Goal: Information Seeking & Learning: Learn about a topic

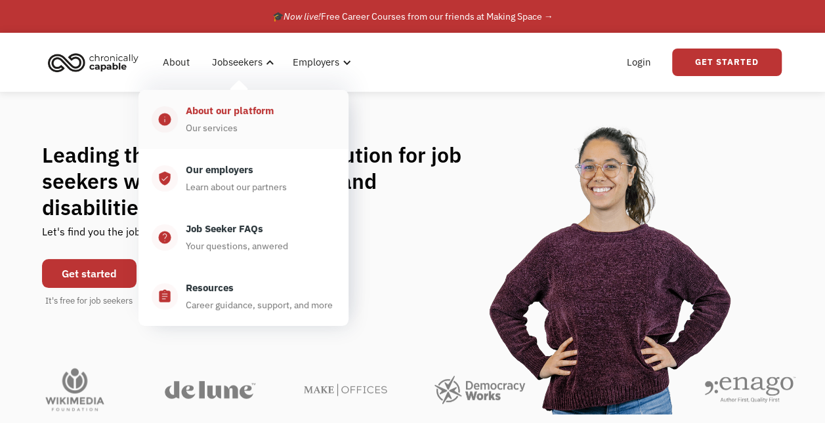
click at [282, 131] on div "About our platform Our services" at bounding box center [256, 119] width 157 height 33
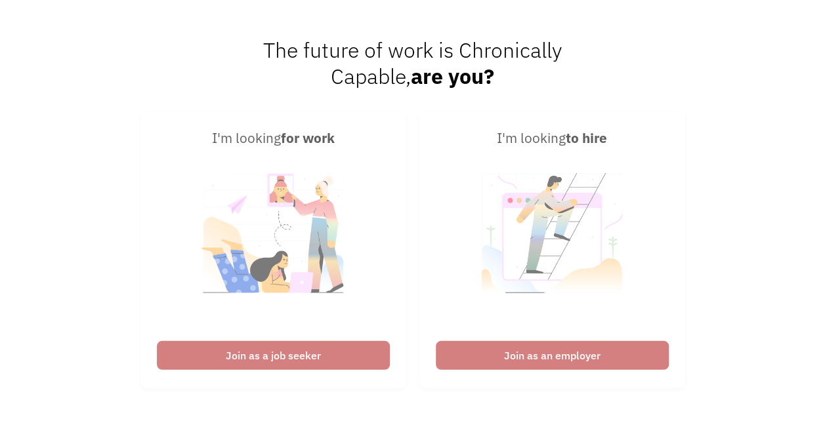
scroll to position [1673, 0]
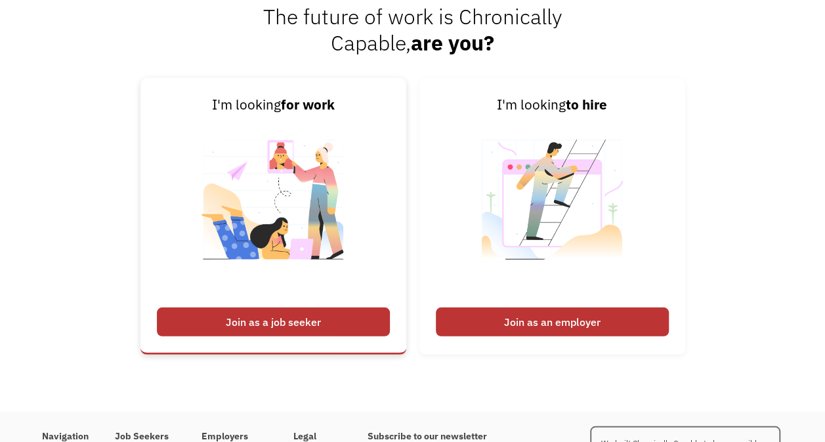
click at [331, 320] on div "Join as a job seeker" at bounding box center [273, 322] width 233 height 29
click at [339, 260] on img at bounding box center [273, 208] width 163 height 186
click at [335, 317] on div "Join as a job seeker" at bounding box center [273, 322] width 233 height 29
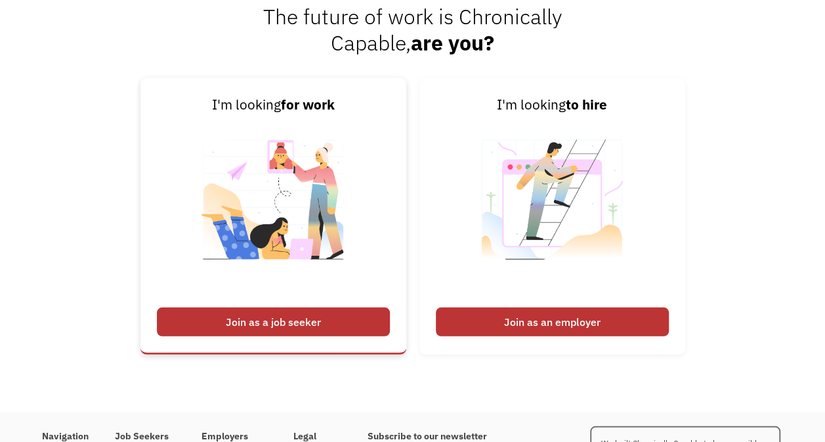
click at [335, 317] on div "Join as a job seeker" at bounding box center [273, 322] width 233 height 29
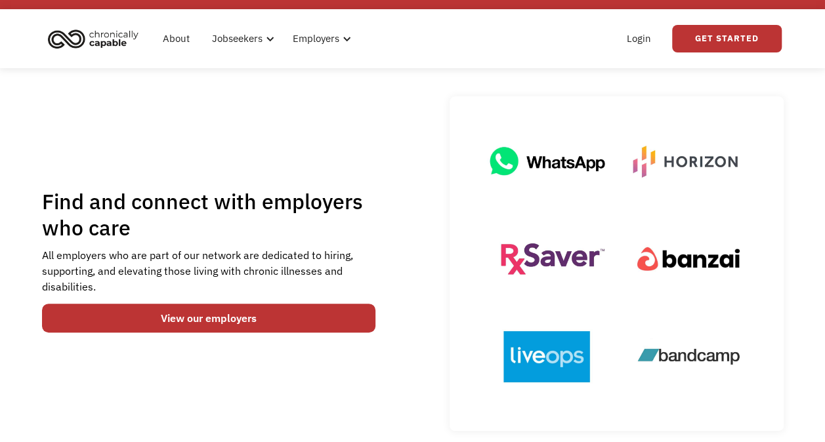
scroll to position [0, 0]
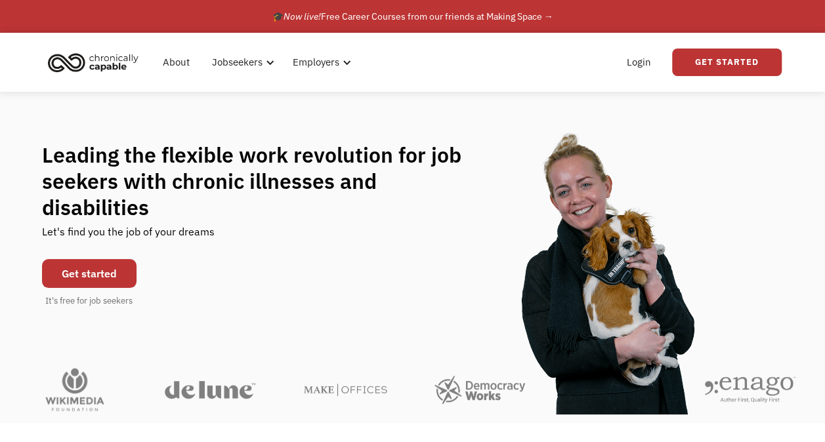
click at [110, 264] on link "Get started" at bounding box center [89, 273] width 94 height 29
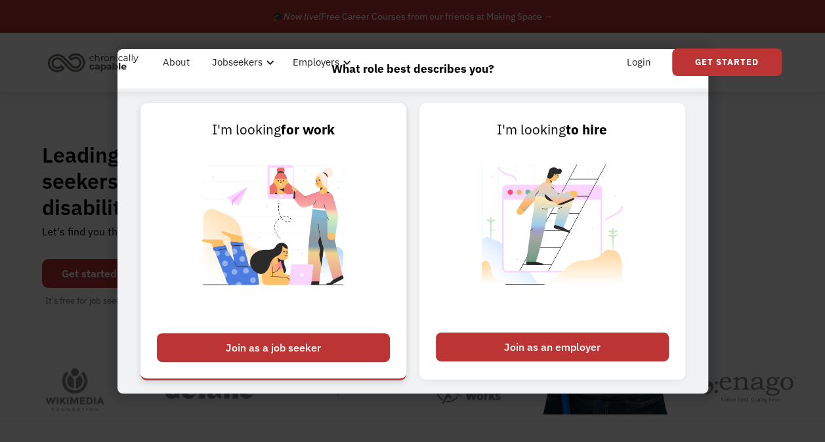
click at [212, 324] on img at bounding box center [273, 233] width 163 height 186
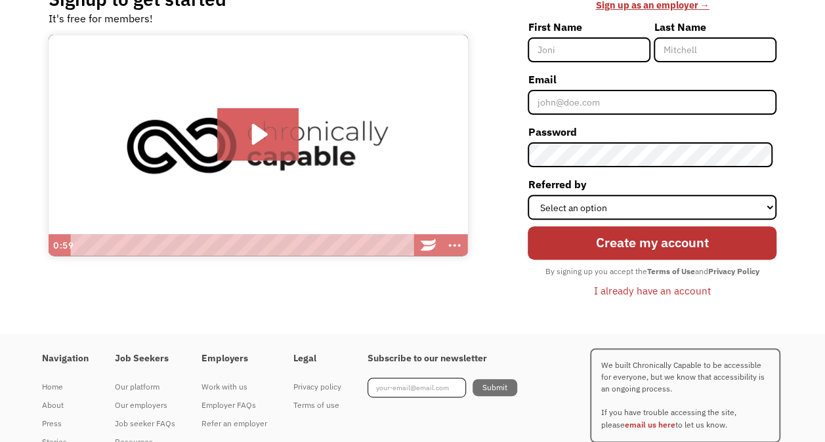
scroll to position [173, 0]
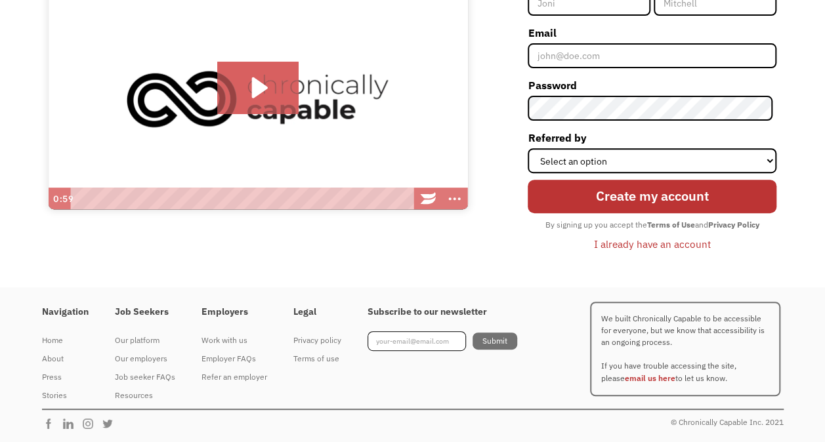
click at [663, 248] on div "I already have an account" at bounding box center [652, 244] width 117 height 16
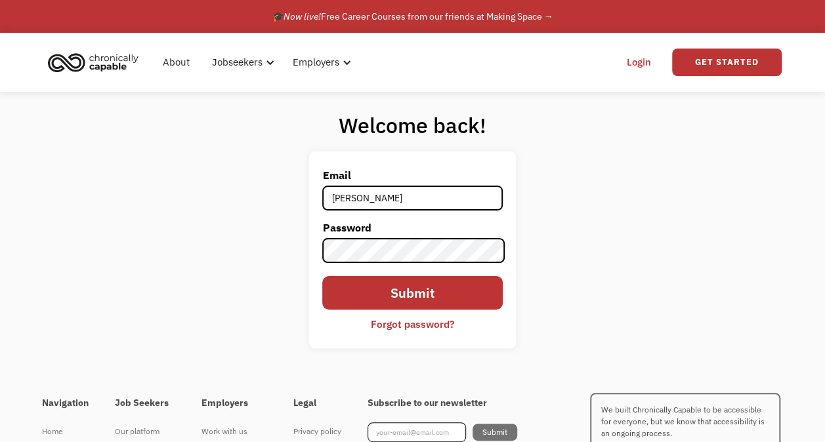
type input "jaimini.kara@gmail.com"
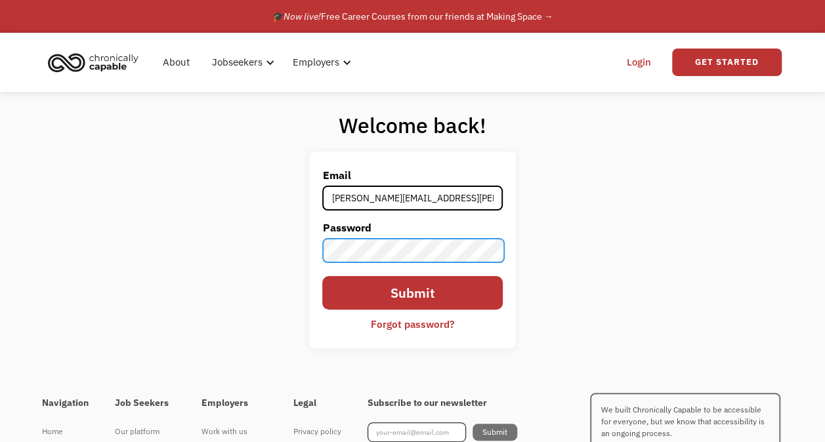
click at [322, 276] on input "Submit" at bounding box center [412, 292] width 180 height 33
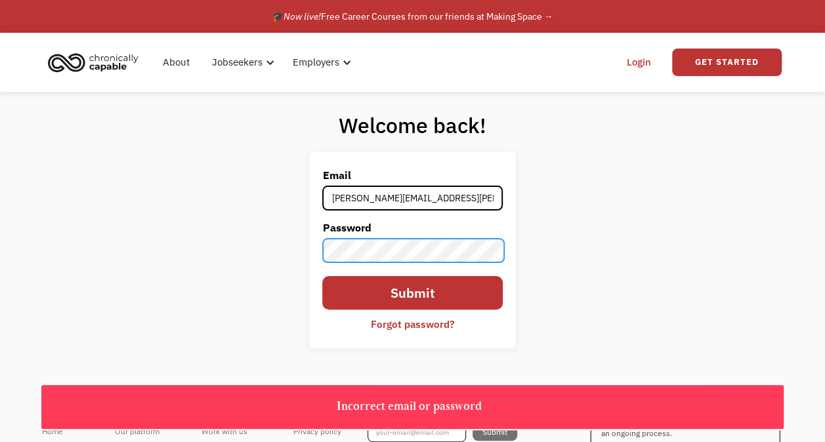
click at [322, 276] on input "Submit" at bounding box center [412, 292] width 180 height 33
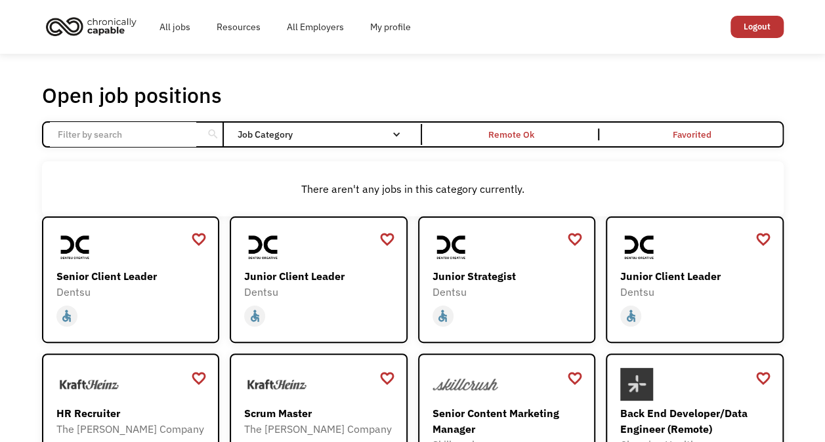
click at [303, 56] on div "Open job positions You have X liked items Search search Filter by category Admi…" at bounding box center [412, 427] width 825 height 747
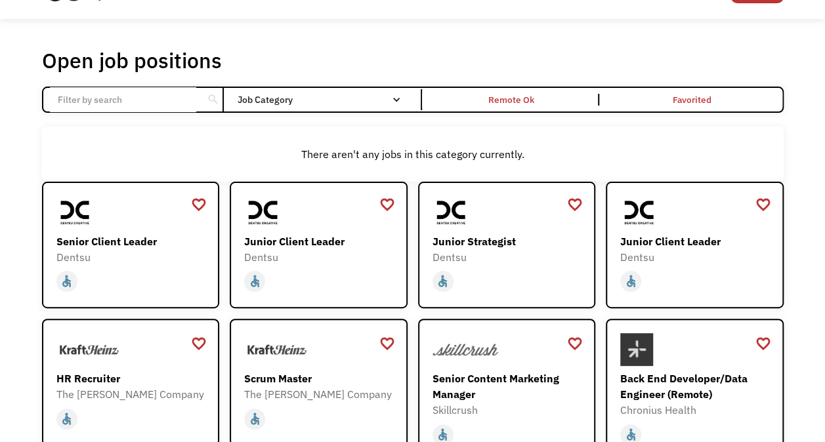
scroll to position [31, 0]
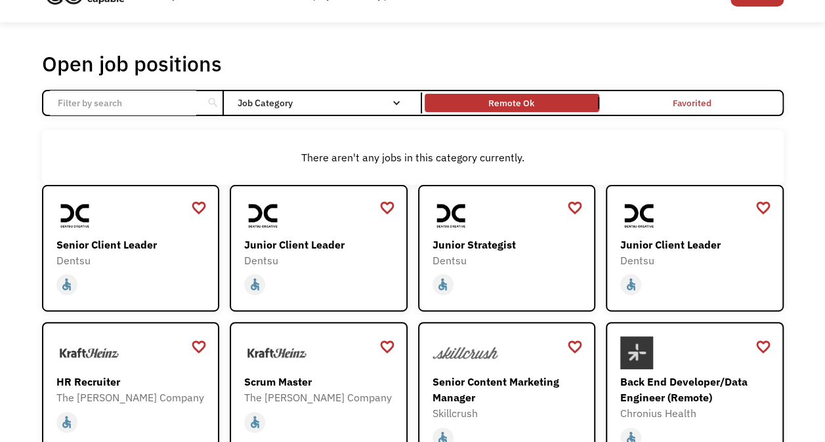
click at [557, 96] on link "Remote Ok" at bounding box center [512, 103] width 180 height 24
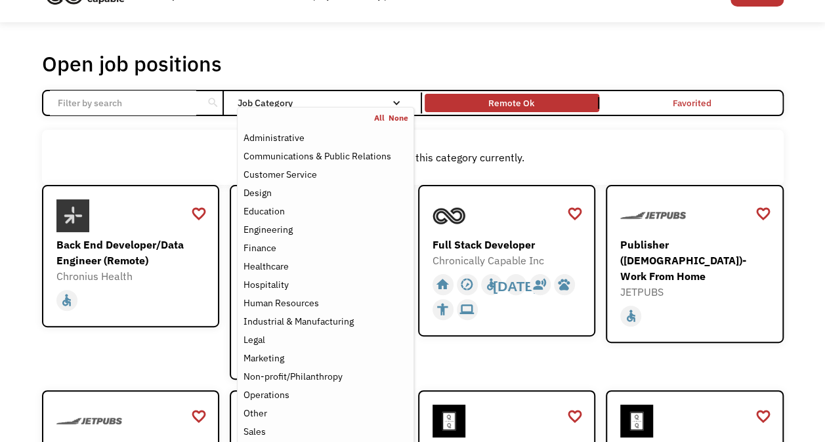
click at [382, 113] on link "All" at bounding box center [381, 118] width 14 height 10
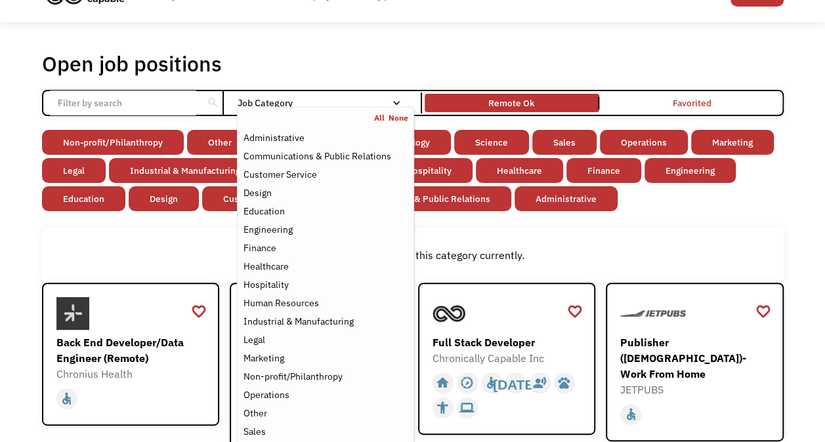
click at [408, 59] on div "Open job positions You have X liked items Search" at bounding box center [413, 64] width 742 height 26
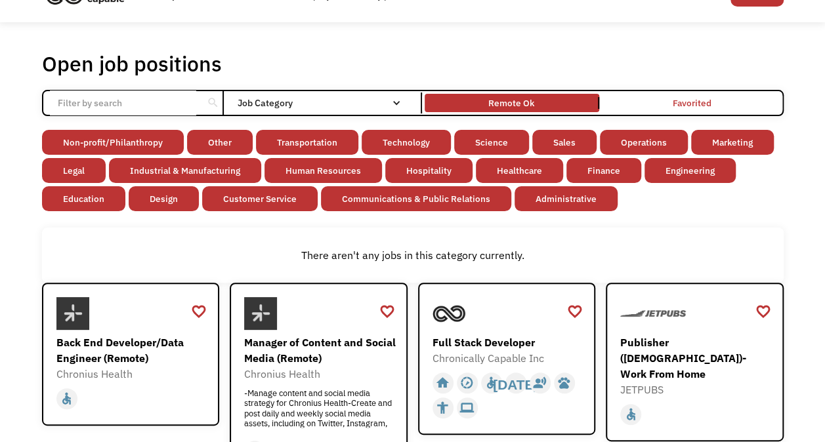
click at [320, 55] on div "Open job positions You have X liked items Search" at bounding box center [413, 64] width 742 height 26
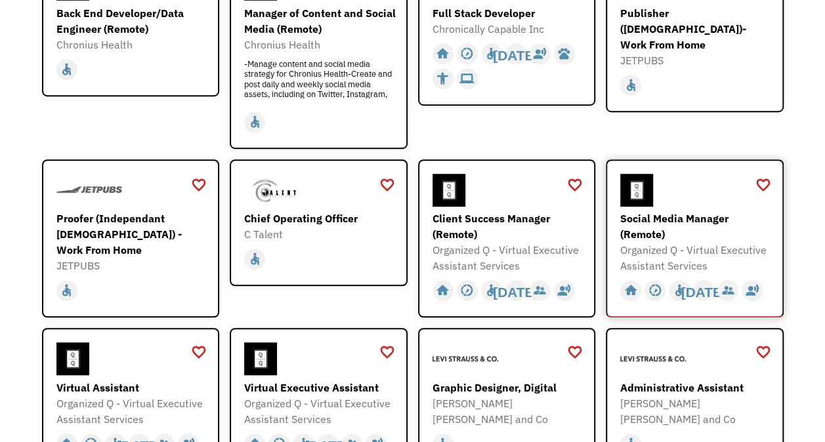
scroll to position [364, 0]
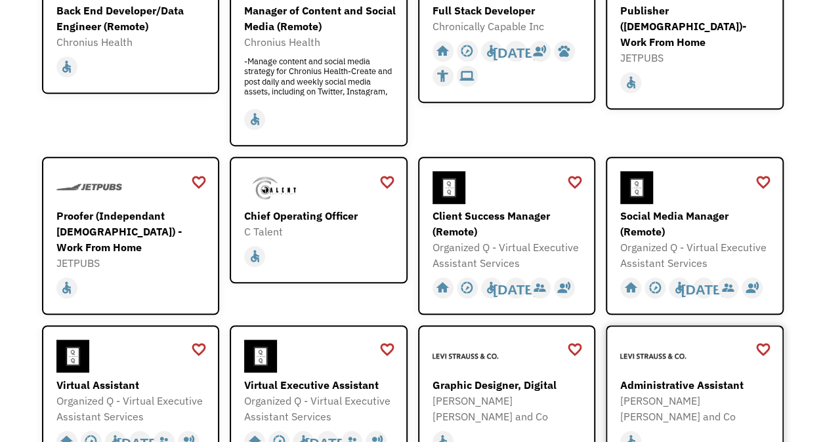
click at [707, 375] on div "Administrative Assistant Levi Strauss and Co https://levistraussandco.wd5.mywor…" at bounding box center [696, 382] width 152 height 85
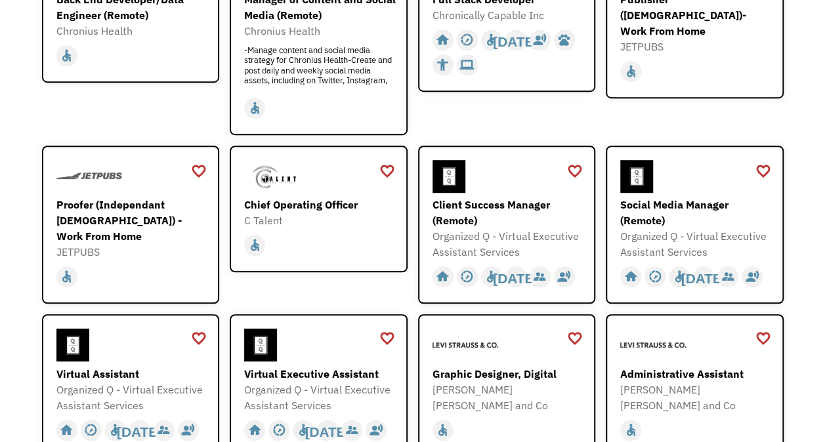
scroll to position [0, 0]
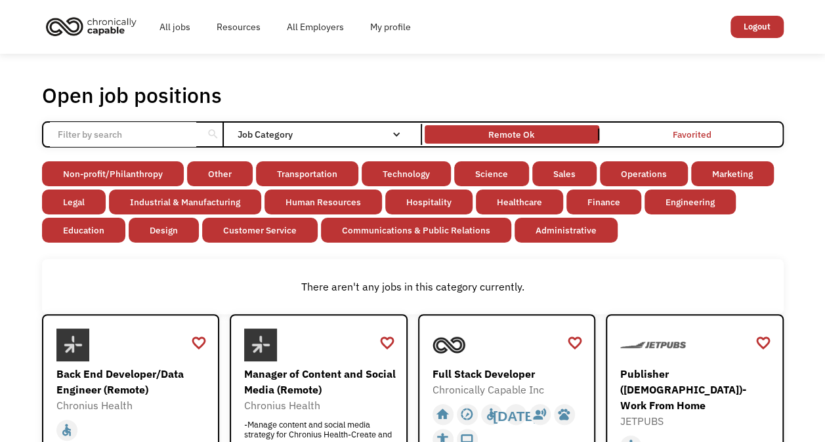
click at [770, 30] on link "Logout" at bounding box center [756, 27] width 53 height 22
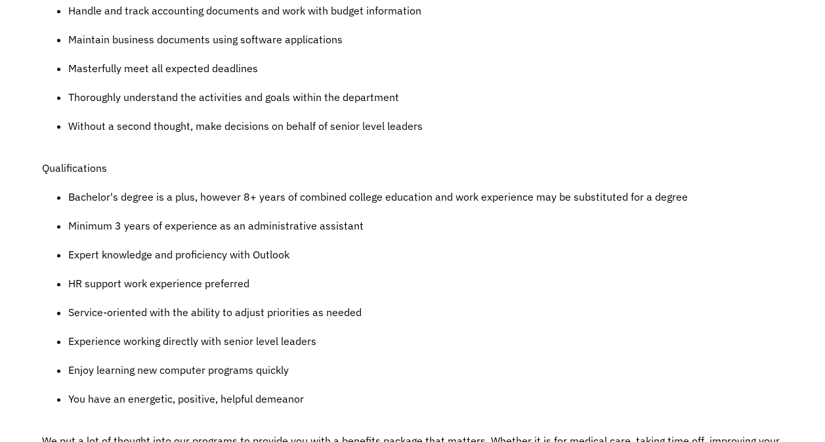
scroll to position [774, 0]
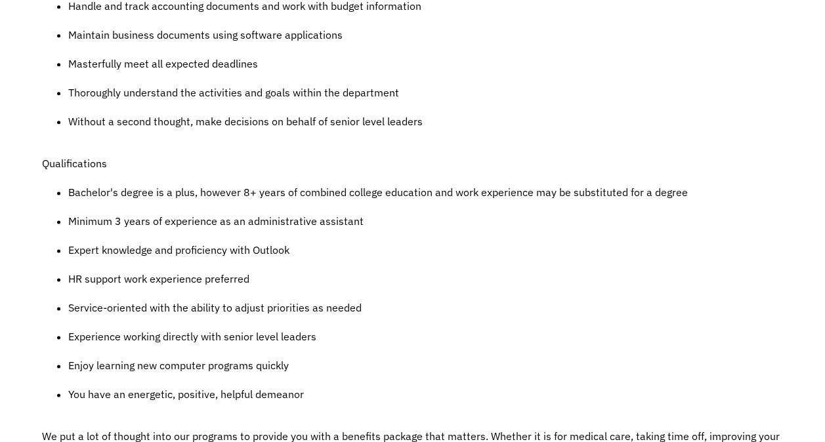
click at [306, 184] on p "Bachelor's degree is a plus, however 8+ years of combined college education and…" at bounding box center [425, 192] width 715 height 16
drag, startPoint x: 306, startPoint y: 179, endPoint x: 387, endPoint y: 169, distance: 81.3
click at [387, 184] on p "Bachelor's degree is a plus, however 8+ years of combined college education and…" at bounding box center [425, 192] width 715 height 16
click at [280, 213] on p "Minimum 3 years of experience as an administrative assistant" at bounding box center [425, 221] width 715 height 16
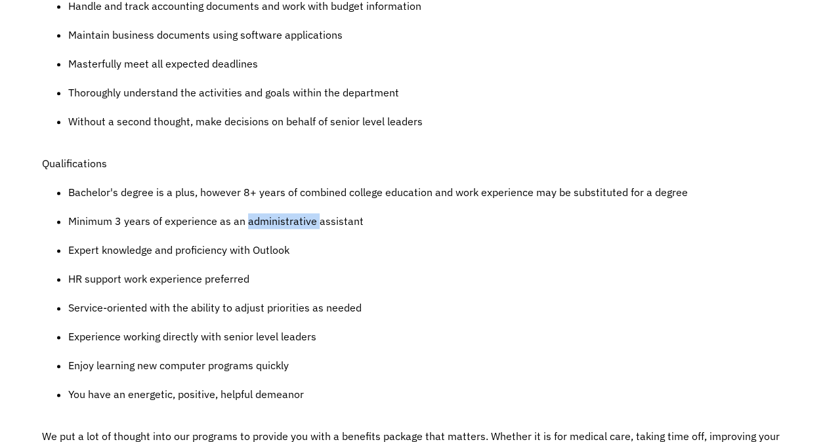
click at [280, 213] on p "Minimum 3 years of experience as an administrative assistant" at bounding box center [425, 221] width 715 height 16
drag, startPoint x: 280, startPoint y: 201, endPoint x: 268, endPoint y: 234, distance: 34.7
click at [268, 242] on p "Expert knowledge and proficiency with Outlook" at bounding box center [425, 250] width 715 height 16
drag, startPoint x: 268, startPoint y: 234, endPoint x: 243, endPoint y: 268, distance: 42.7
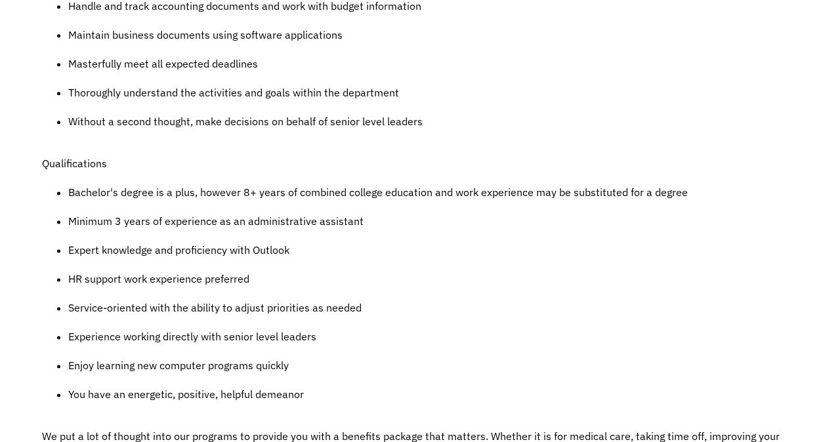
click at [243, 271] on p "HR support work experience preferred" at bounding box center [425, 279] width 715 height 16
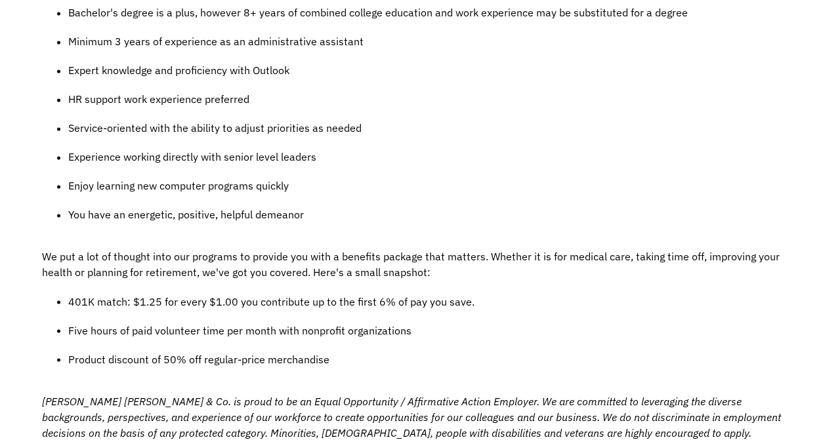
scroll to position [952, 0]
